Goal: Transaction & Acquisition: Purchase product/service

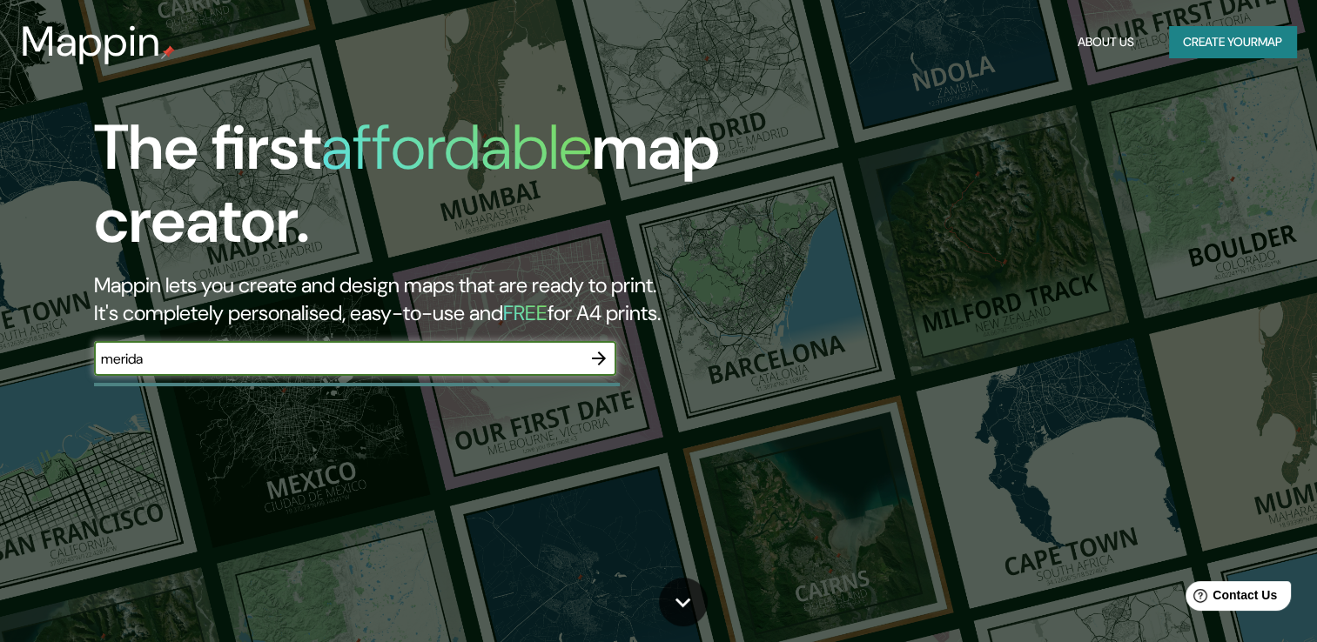
type input "merida"
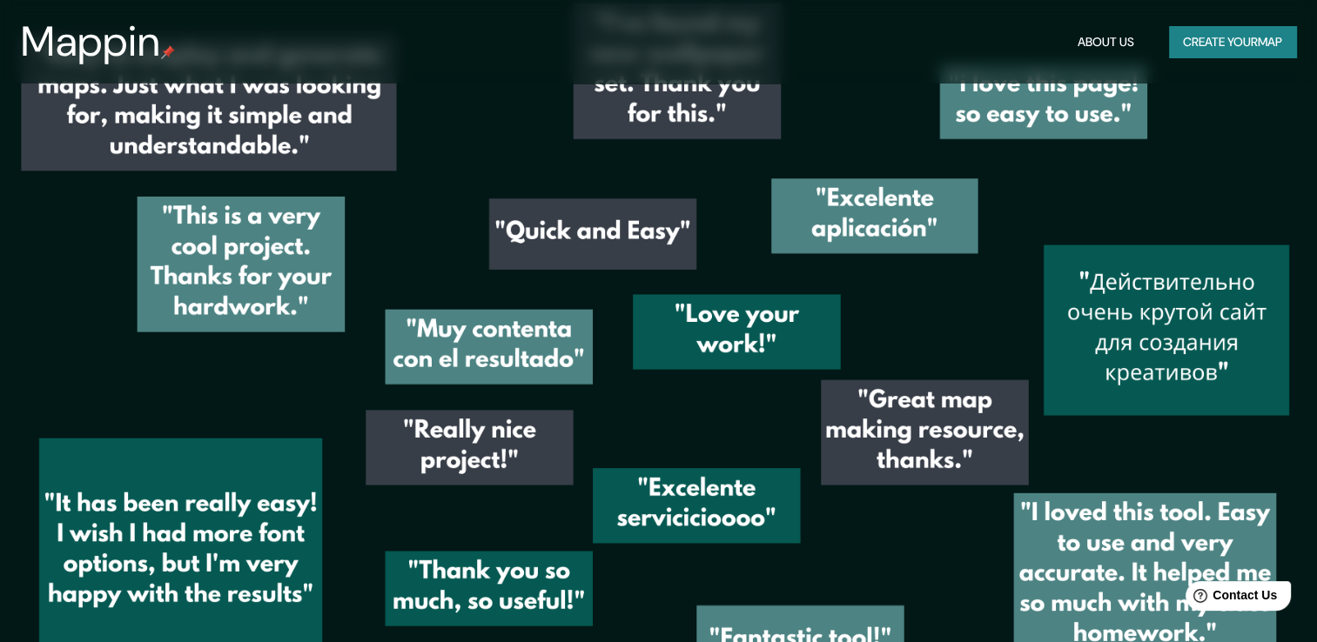
scroll to position [2517, 0]
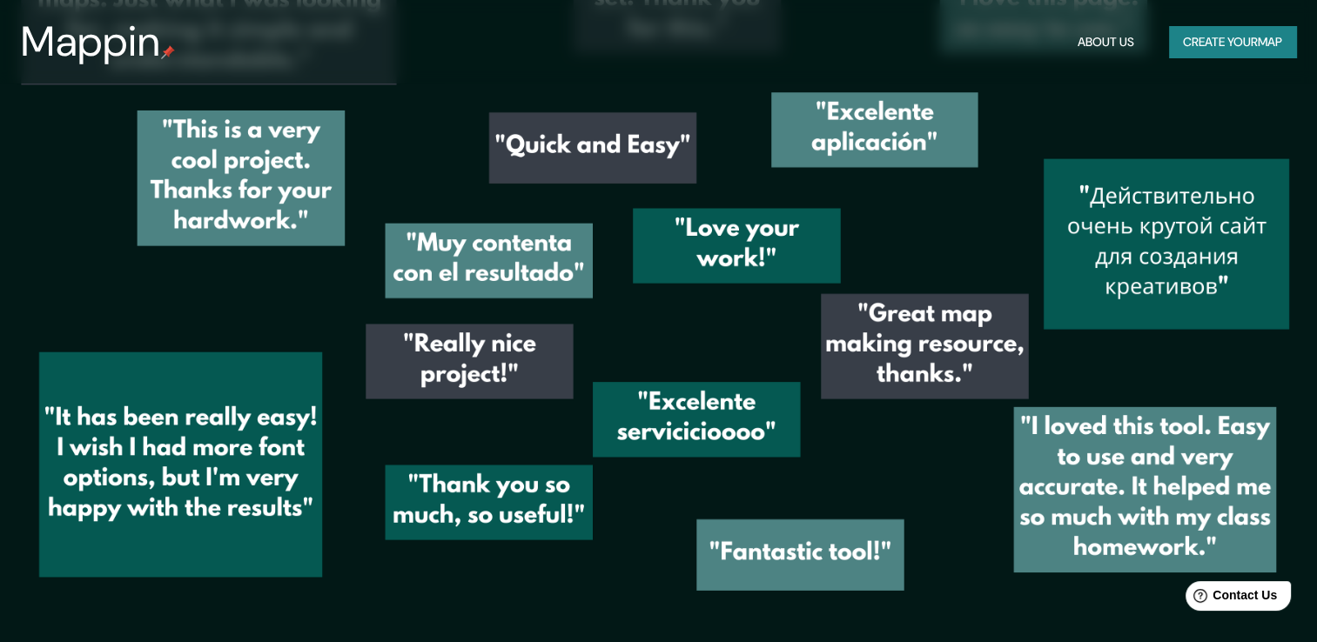
click at [366, 411] on img at bounding box center [658, 273] width 1317 height 727
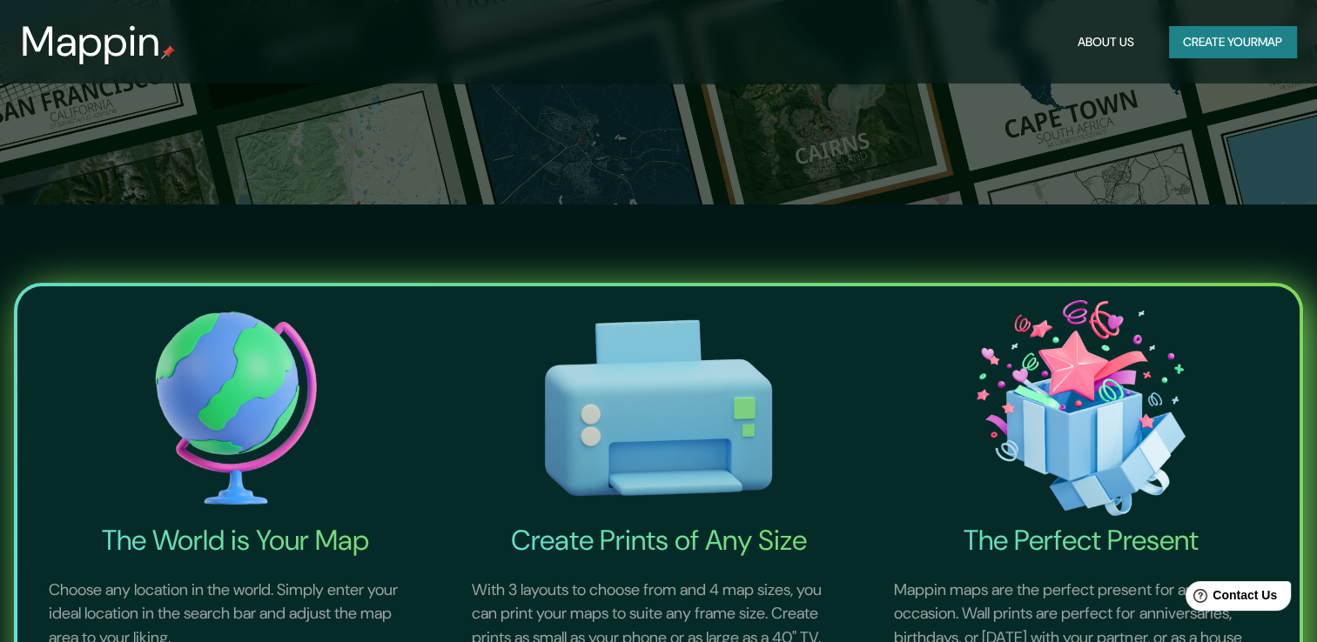
scroll to position [0, 0]
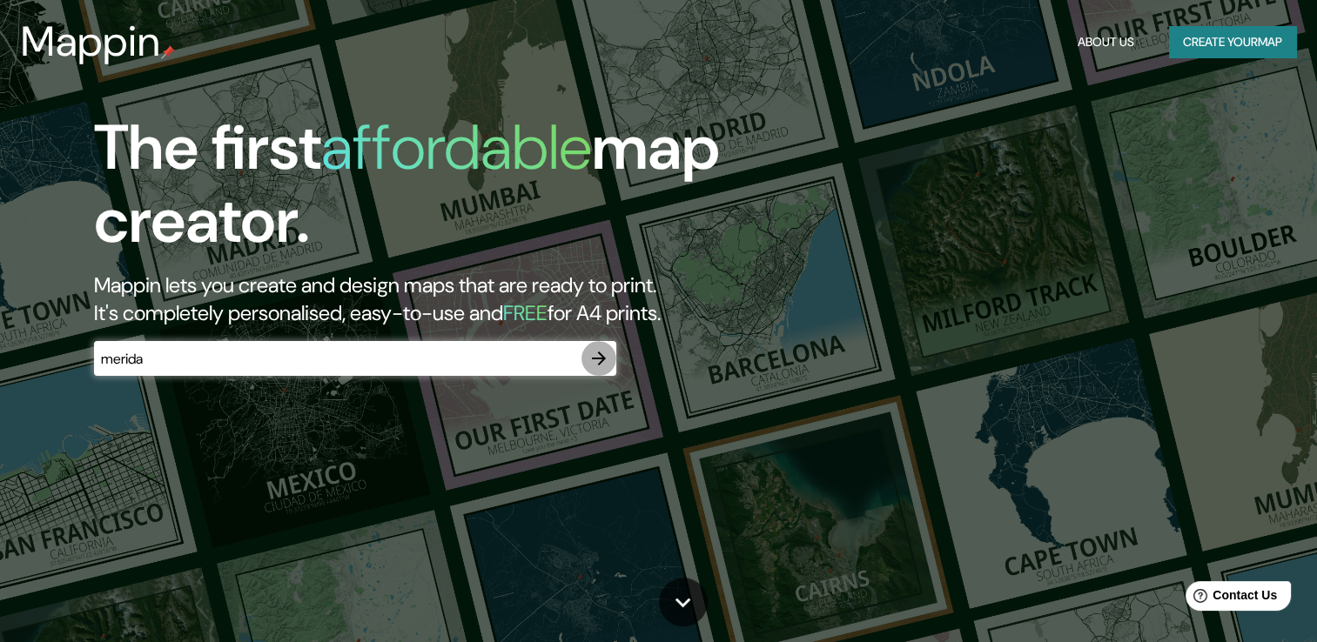
click at [596, 359] on icon "button" at bounding box center [599, 359] width 14 height 14
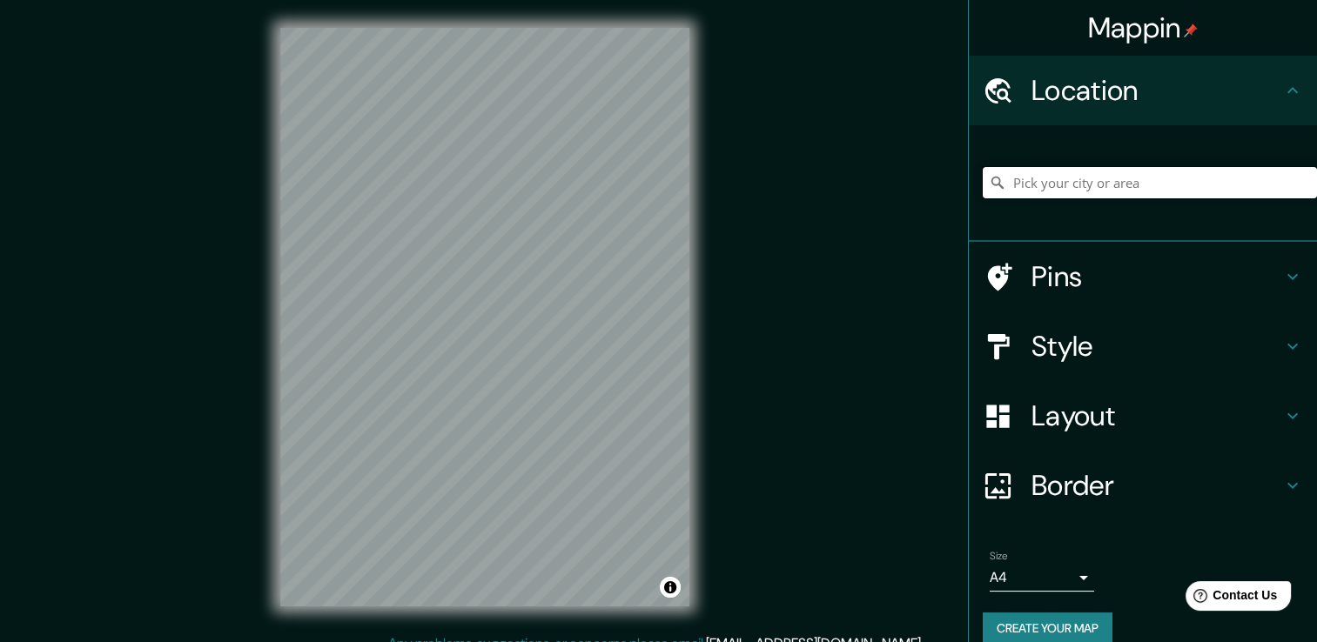
click at [1159, 192] on input "Pick your city or area" at bounding box center [1149, 182] width 334 height 31
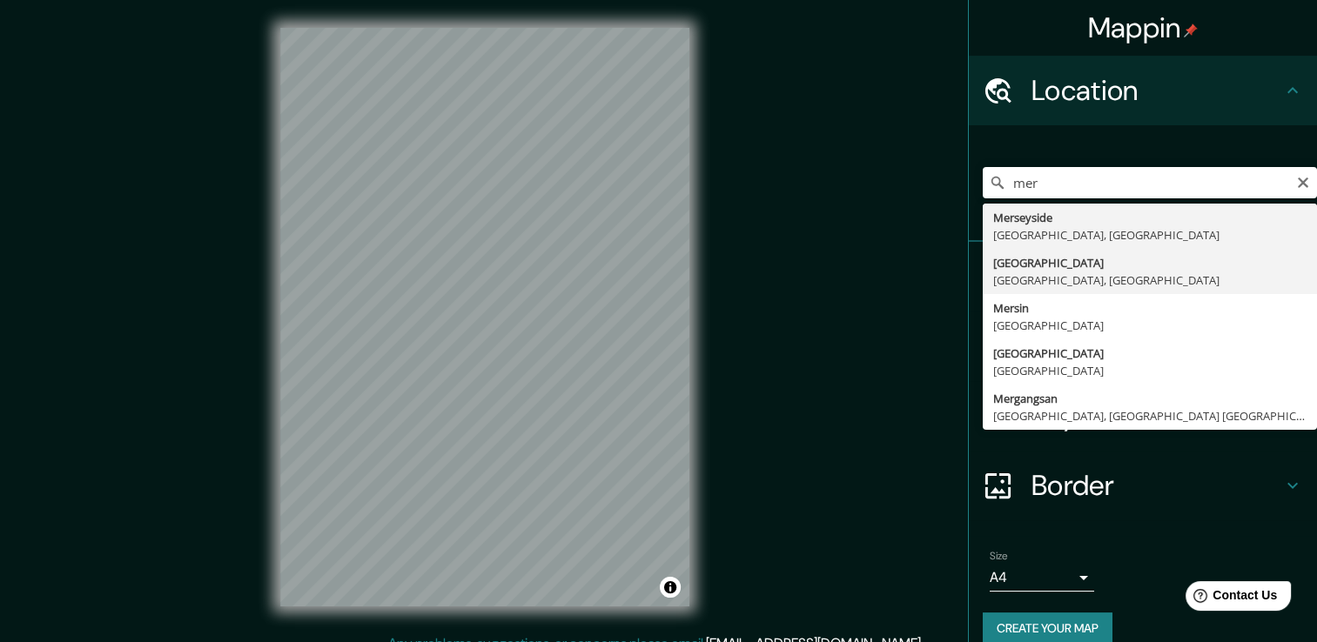
type input "[GEOGRAPHIC_DATA], [GEOGRAPHIC_DATA], [GEOGRAPHIC_DATA]"
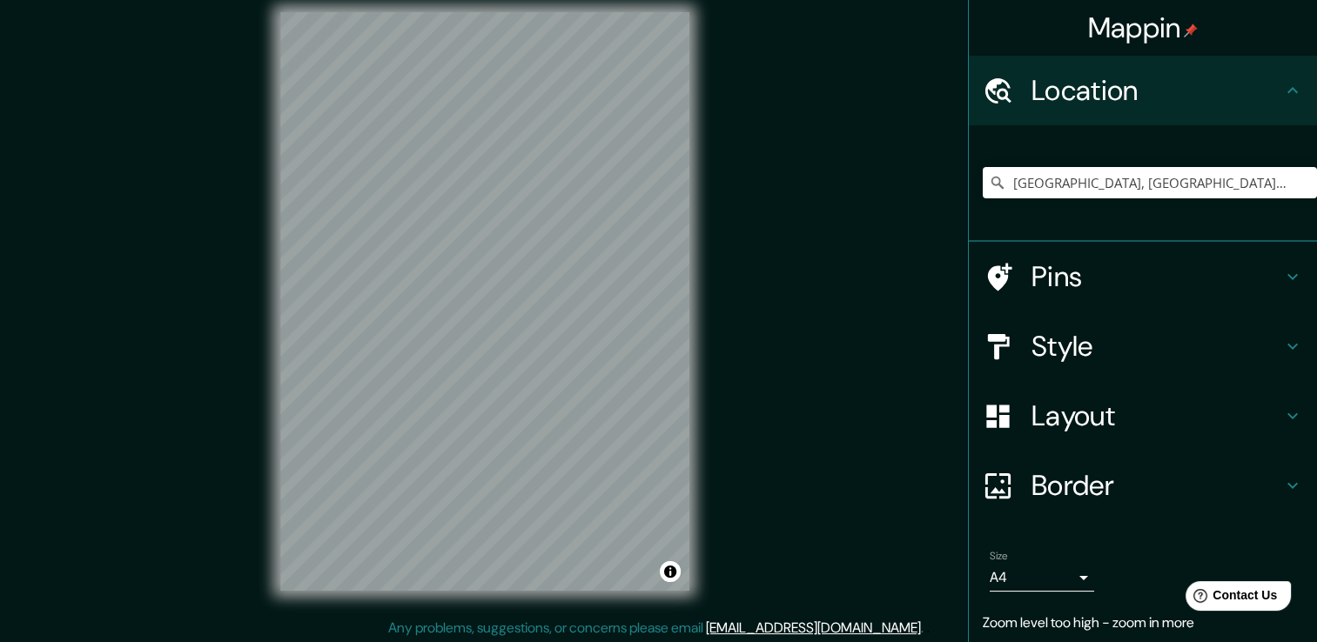
scroll to position [12, 0]
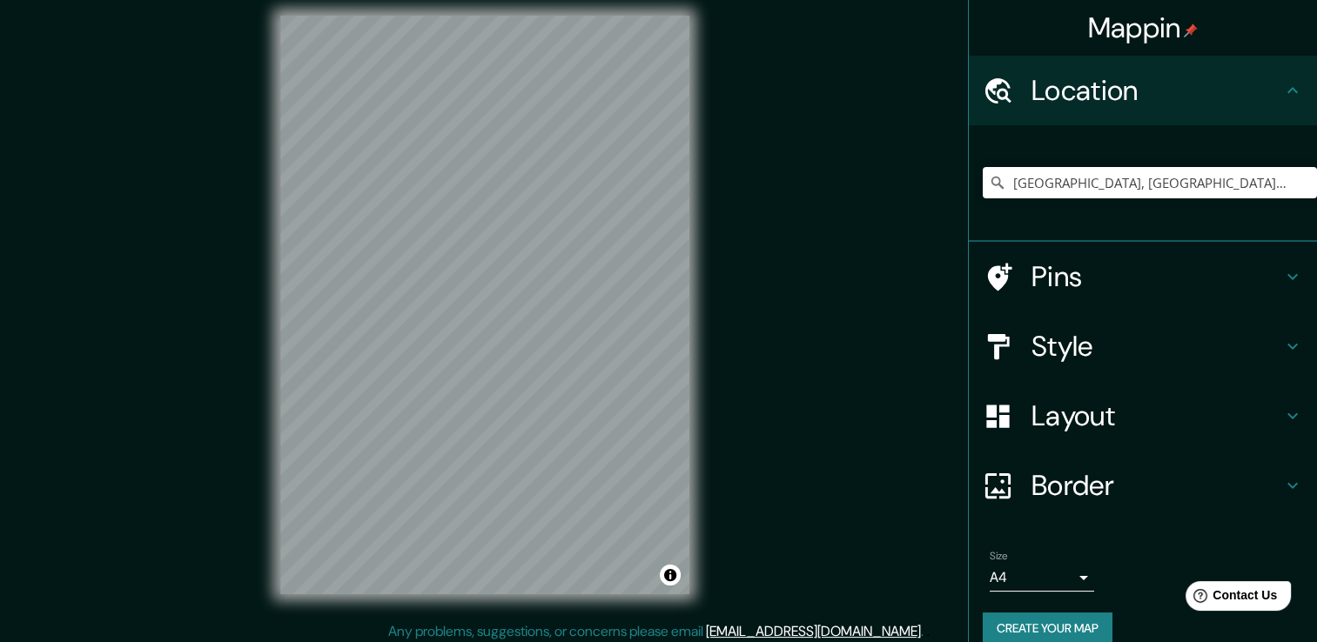
drag, startPoint x: 895, startPoint y: 211, endPoint x: 975, endPoint y: 282, distance: 106.0
click at [982, 283] on icon at bounding box center [997, 277] width 30 height 30
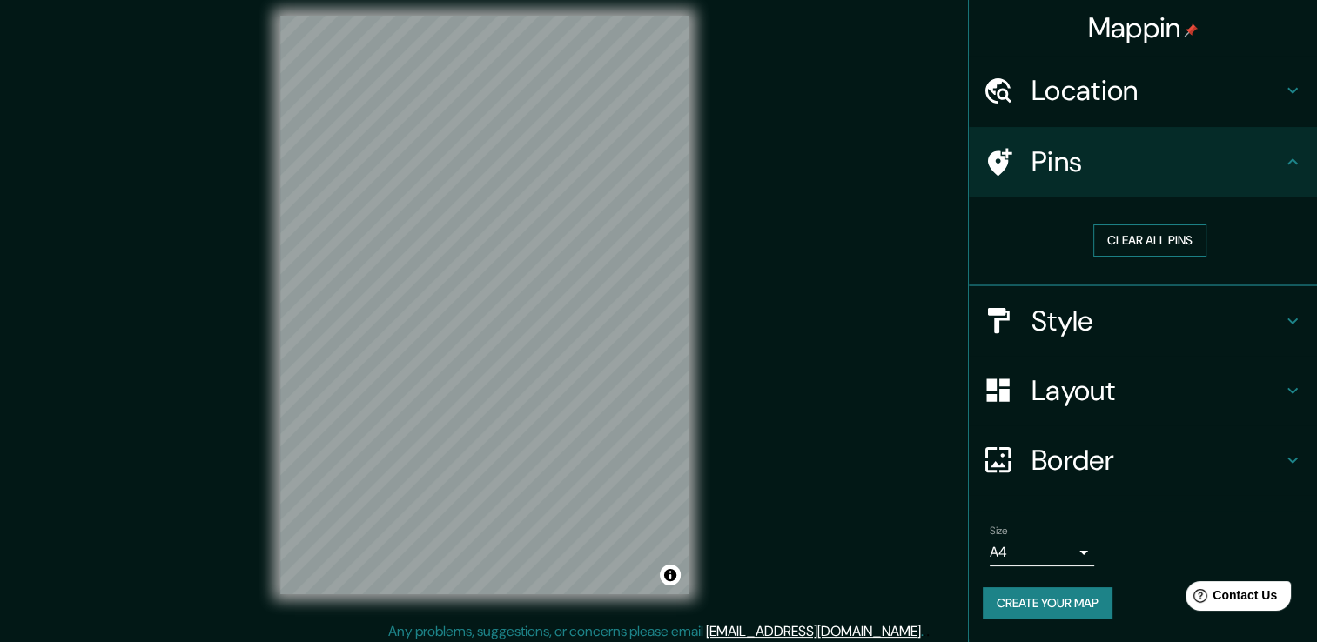
click at [1152, 241] on button "Clear all pins" at bounding box center [1149, 241] width 113 height 32
click at [1061, 597] on button "Create your map" at bounding box center [1047, 603] width 130 height 32
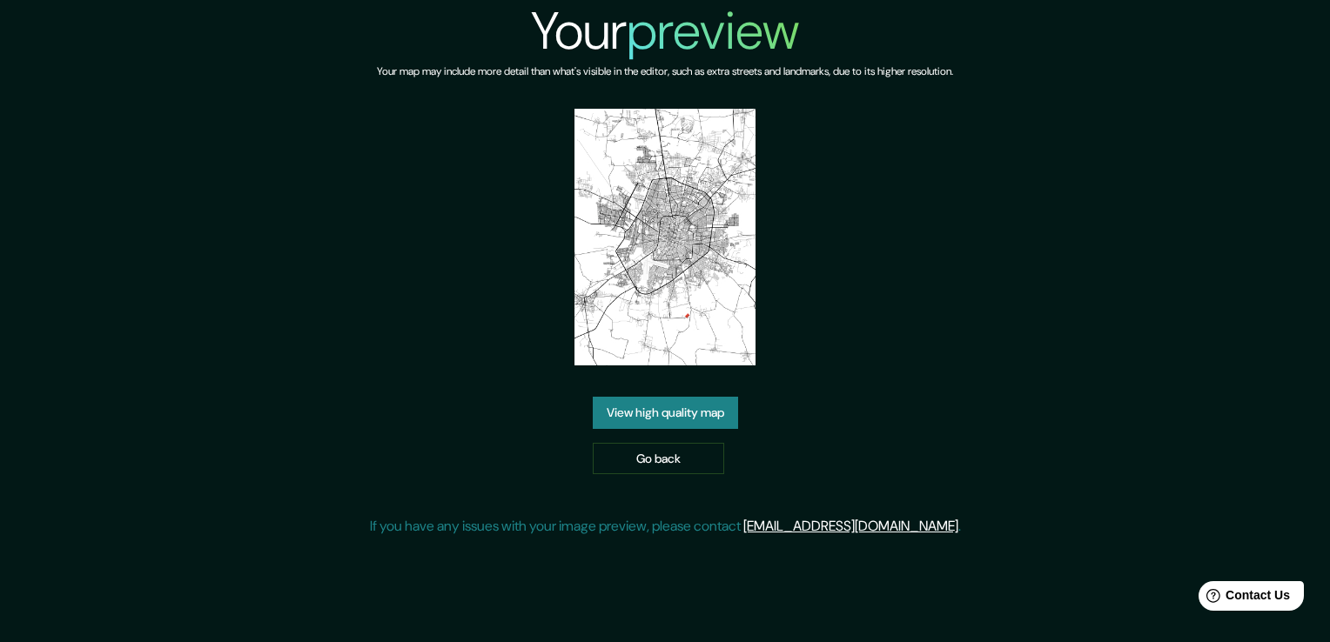
click at [678, 397] on link "View high quality map" at bounding box center [665, 413] width 145 height 32
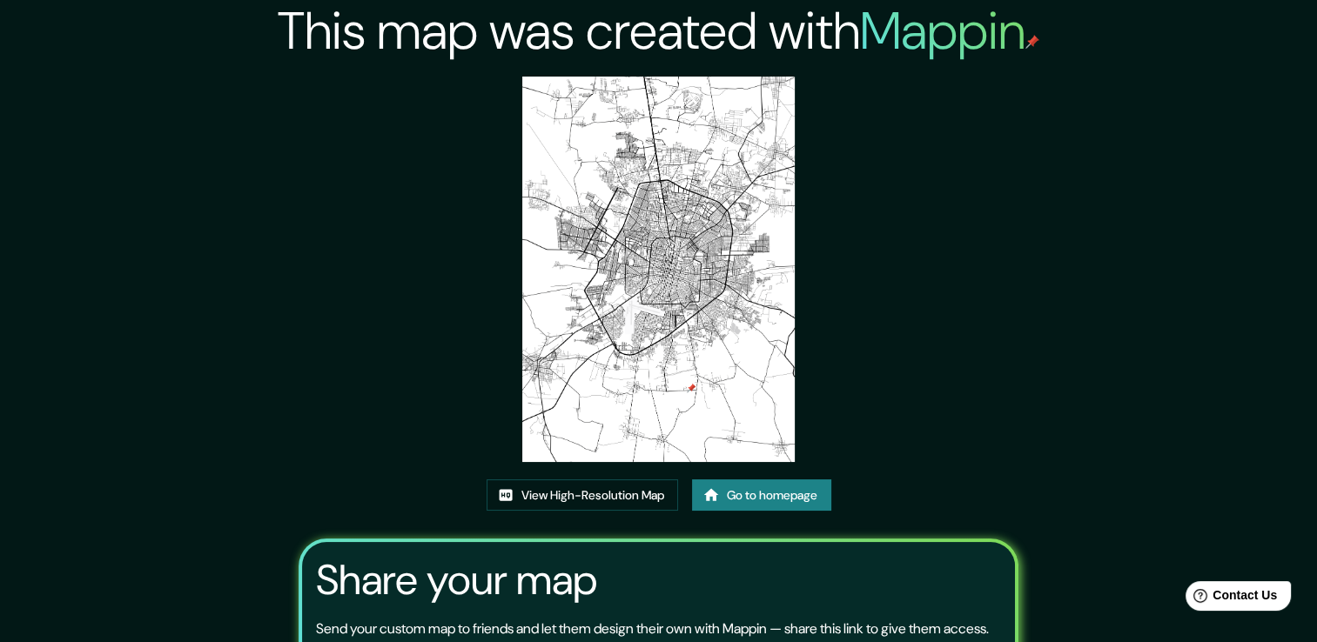
drag, startPoint x: 685, startPoint y: 322, endPoint x: 640, endPoint y: 325, distance: 44.5
click at [640, 325] on img at bounding box center [658, 269] width 272 height 385
click at [667, 345] on img at bounding box center [658, 269] width 272 height 385
click at [662, 341] on img at bounding box center [658, 269] width 272 height 385
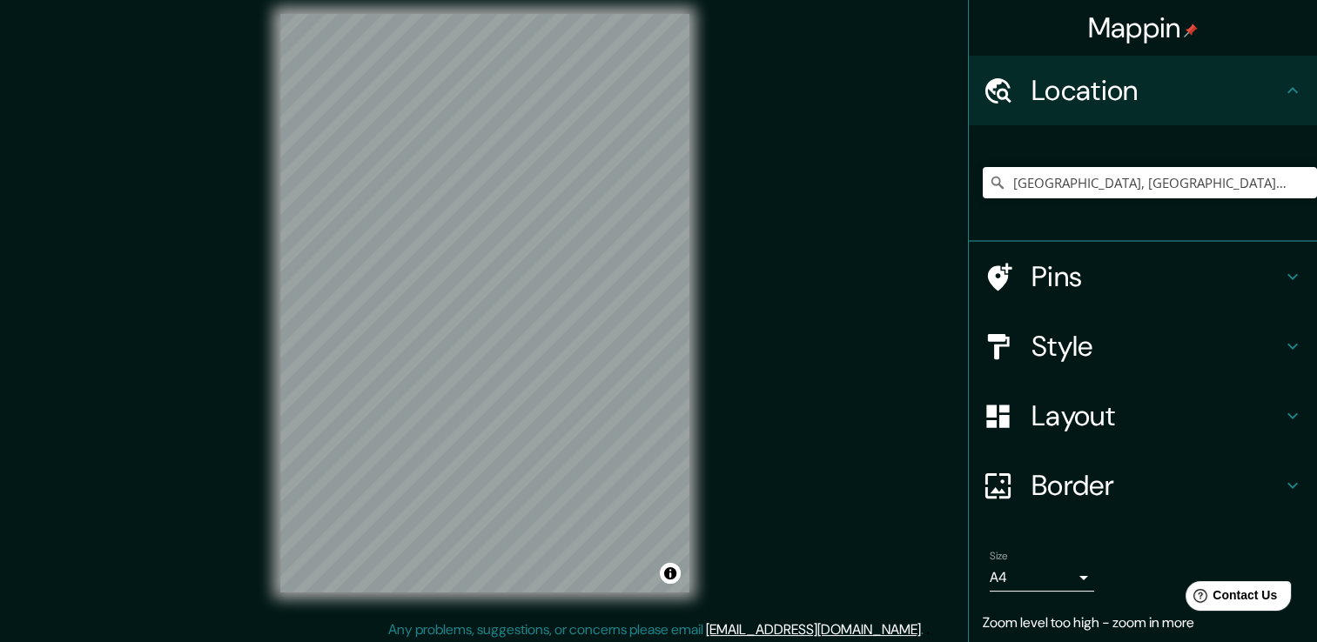
scroll to position [17, 0]
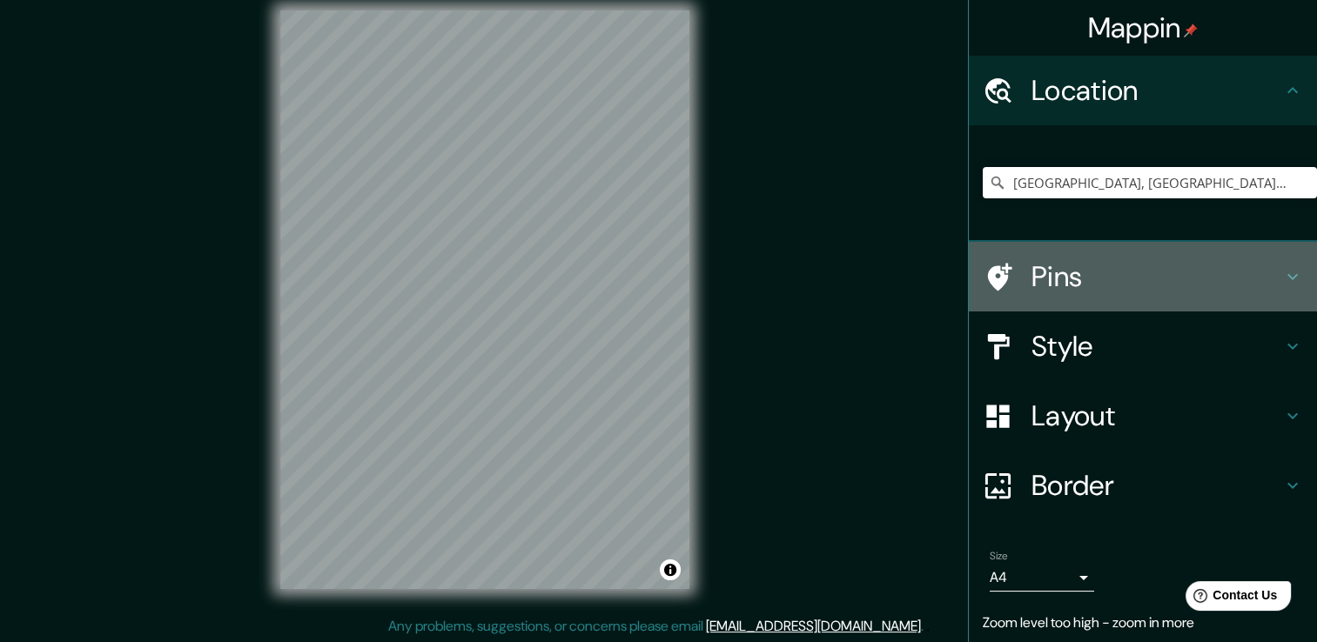
click at [1063, 274] on h4 "Pins" at bounding box center [1156, 276] width 251 height 35
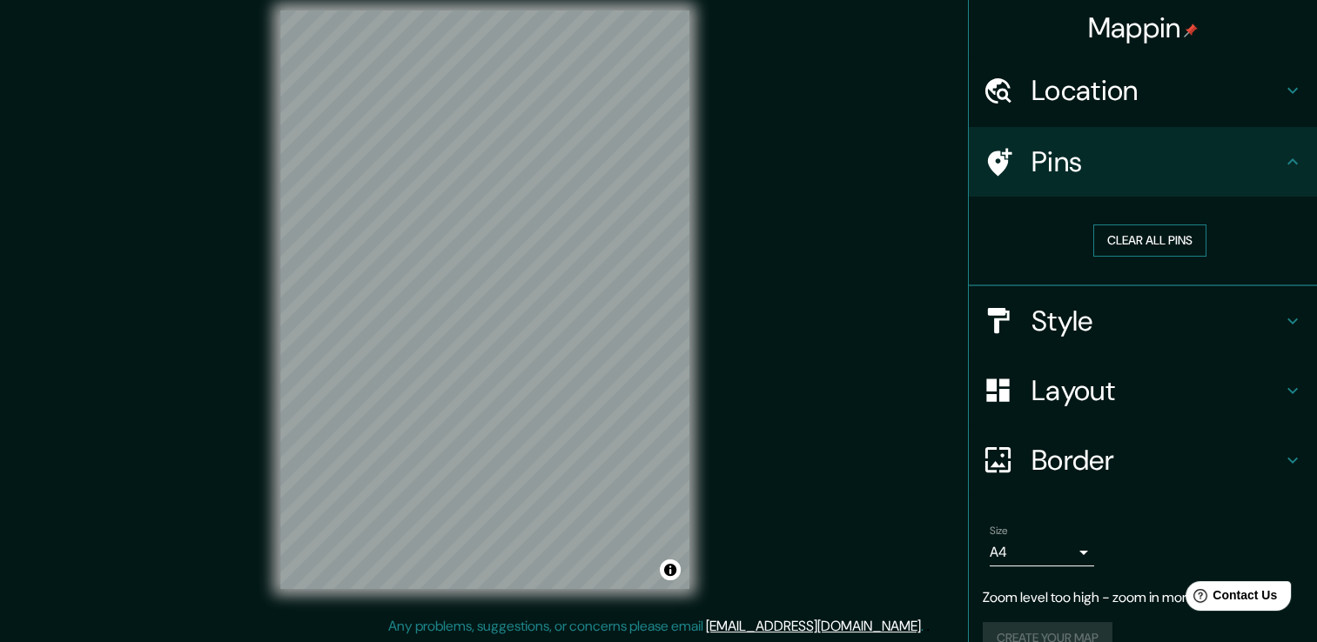
click at [1130, 235] on button "Clear all pins" at bounding box center [1149, 241] width 113 height 32
drag, startPoint x: 550, startPoint y: 336, endPoint x: 564, endPoint y: 343, distance: 15.6
click at [564, 343] on div at bounding box center [568, 339] width 14 height 14
drag, startPoint x: 711, startPoint y: 365, endPoint x: 859, endPoint y: 263, distance: 179.6
click at [859, 263] on div "Mappin Location Mérida, Yucatán, México Pins Clear all pins Style Layout Border…" at bounding box center [658, 313] width 1317 height 661
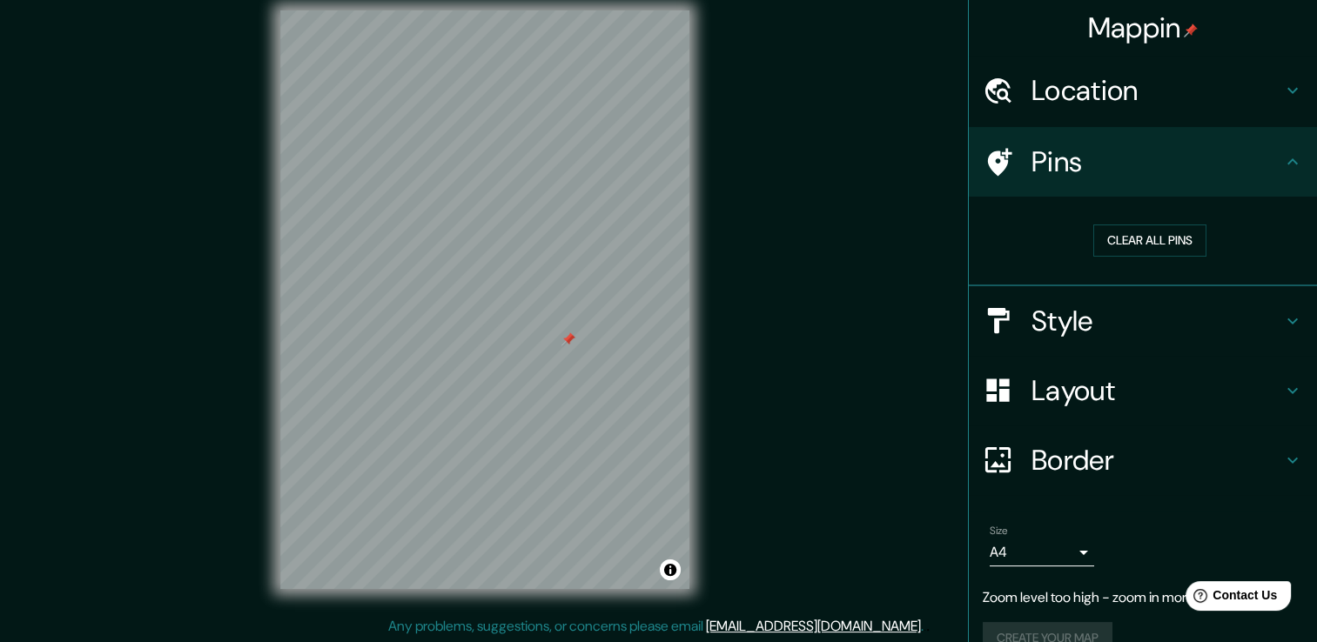
click at [841, 66] on div "Mappin Location Mérida, Yucatán, México Pins Clear all pins Style Layout Border…" at bounding box center [658, 313] width 1317 height 661
drag, startPoint x: 544, startPoint y: 314, endPoint x: 553, endPoint y: 320, distance: 11.3
click at [553, 320] on div at bounding box center [550, 319] width 14 height 14
click at [553, 320] on div at bounding box center [554, 322] width 14 height 14
